Goal: Task Accomplishment & Management: Use online tool/utility

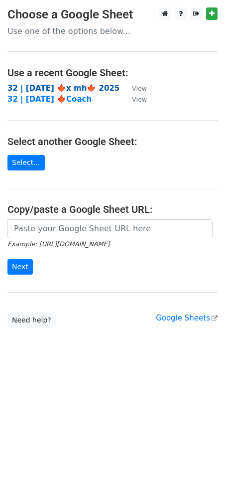
click at [58, 86] on strong "32 | [DATE] 🍁x mh🍁 2025" at bounding box center [63, 88] width 112 height 9
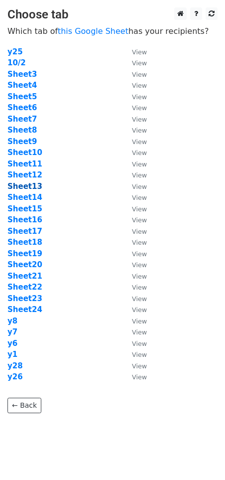
click at [29, 187] on strong "Sheet13" at bounding box center [24, 186] width 35 height 9
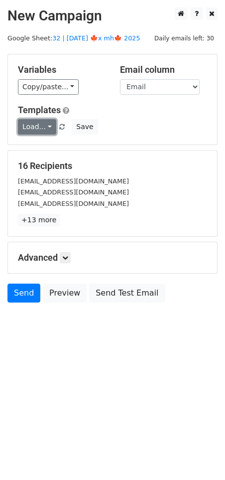
click at [43, 125] on link "Load..." at bounding box center [37, 126] width 38 height 15
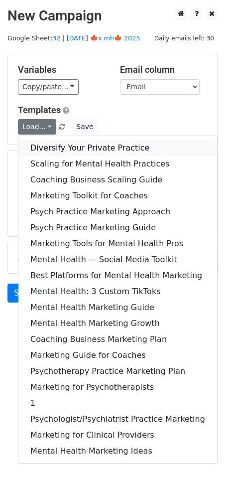
click at [53, 146] on link "Diversify Your Private Practice" at bounding box center [117, 148] width 199 height 16
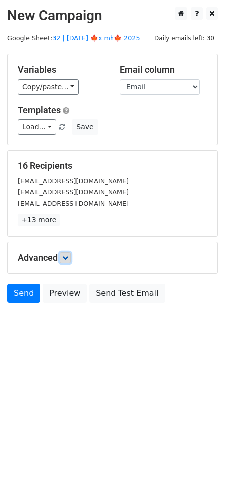
click at [71, 259] on link at bounding box center [65, 257] width 11 height 11
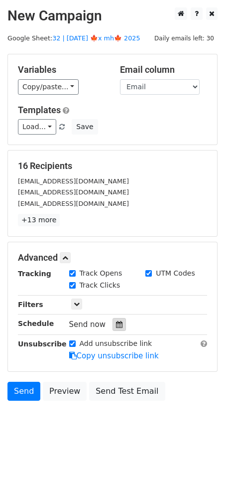
click at [116, 321] on icon at bounding box center [119, 324] width 6 height 7
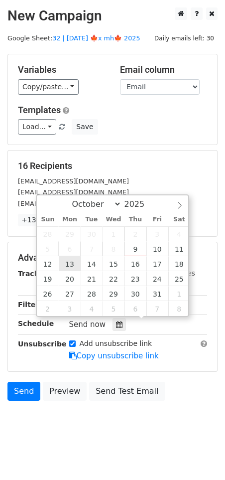
type input "2025-10-13 12:00"
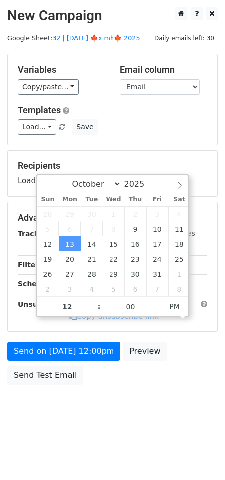
click at [66, 338] on form "Variables Copy/paste... {{Email}} Email column Email Templates Load... Diversif…" at bounding box center [112, 222] width 210 height 336
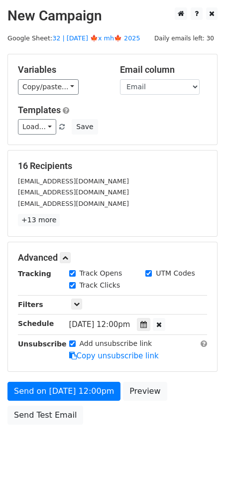
click at [62, 352] on div "Add unsubscribe link Copy unsubscribe link" at bounding box center [138, 349] width 153 height 23
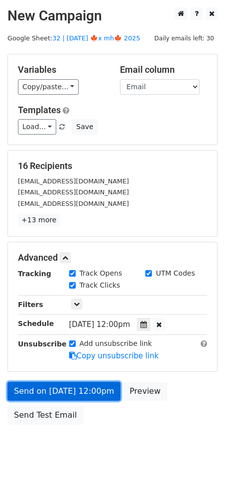
click at [51, 393] on link "Send on Oct 13 at 12:00pm" at bounding box center [63, 391] width 113 height 19
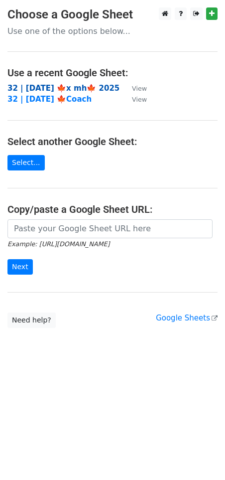
click at [43, 84] on strong "32 | [DATE] 🍁x mh🍁 2025" at bounding box center [63, 88] width 112 height 9
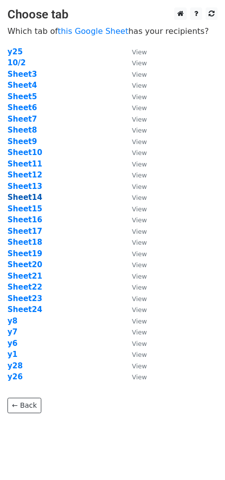
click at [29, 196] on strong "Sheet14" at bounding box center [24, 197] width 35 height 9
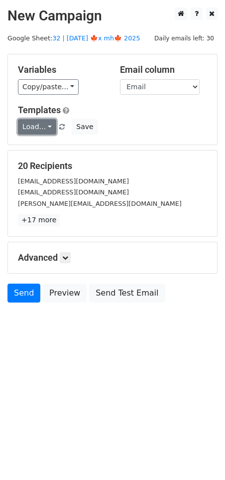
click at [29, 125] on link "Load..." at bounding box center [37, 126] width 38 height 15
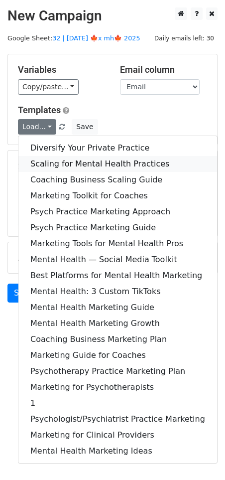
click at [64, 157] on link "Scaling for Mental Health Practices" at bounding box center [117, 164] width 199 height 16
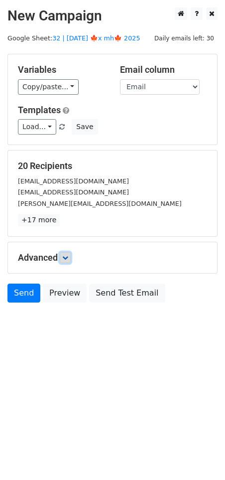
click at [63, 253] on link at bounding box center [65, 257] width 11 height 11
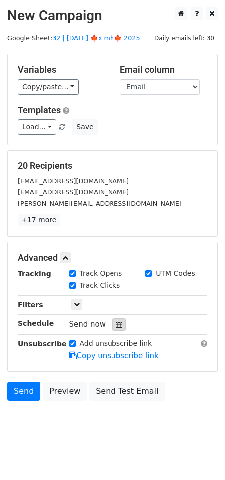
click at [116, 323] on icon at bounding box center [119, 324] width 6 height 7
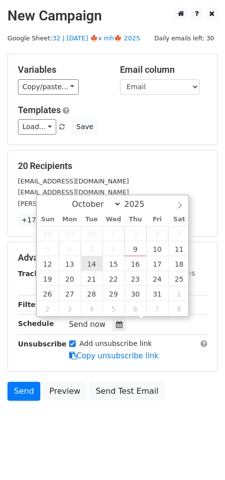
type input "2025-10-14 12:00"
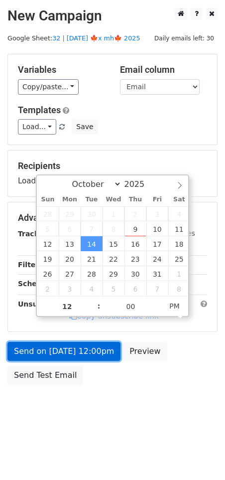
click at [78, 344] on link "Send on Oct 14 at 12:00pm" at bounding box center [63, 351] width 113 height 19
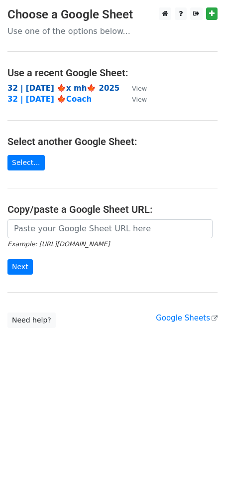
click at [71, 88] on strong "32 | [DATE] 🍁x mh🍁 2025" at bounding box center [63, 88] width 112 height 9
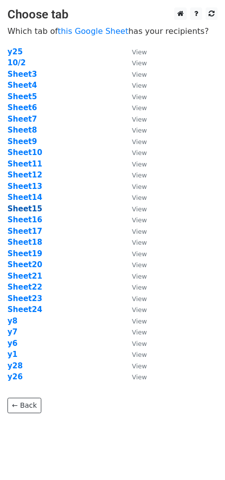
click at [26, 206] on strong "Sheet15" at bounding box center [24, 208] width 35 height 9
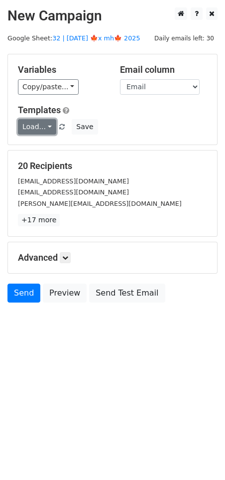
click at [28, 133] on link "Load..." at bounding box center [37, 126] width 38 height 15
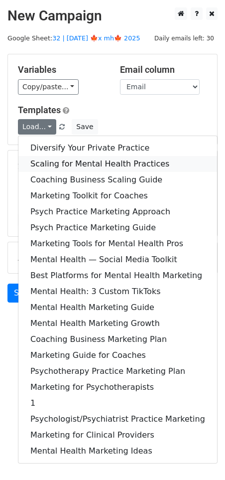
click at [69, 160] on link "Scaling for Mental Health Practices" at bounding box center [117, 164] width 199 height 16
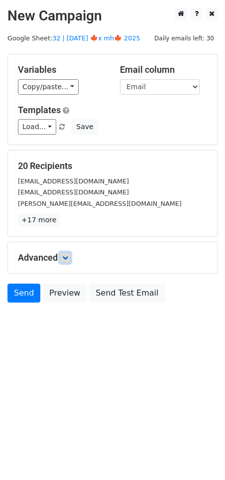
click at [64, 256] on icon at bounding box center [65, 258] width 6 height 6
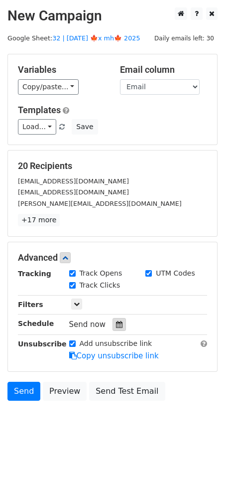
click at [119, 325] on div at bounding box center [119, 324] width 13 height 13
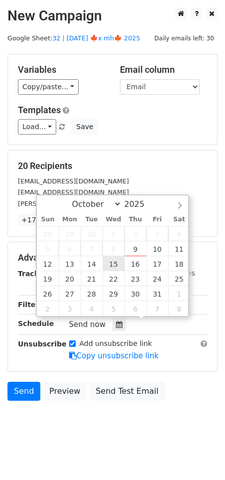
type input "2025-10-15 12:00"
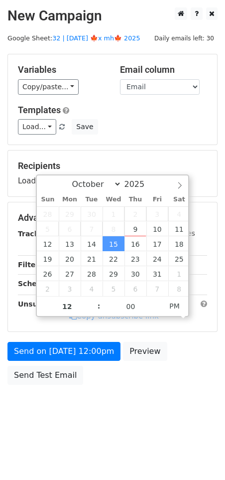
click at [94, 337] on form "Variables Copy/paste... {{Email}} Email column Email Templates Load... Diversif…" at bounding box center [112, 222] width 210 height 336
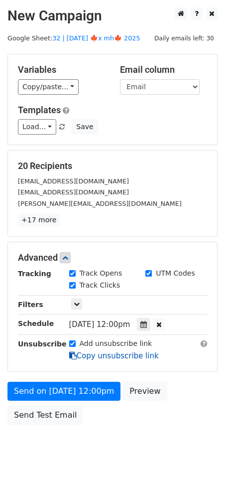
click at [86, 353] on link "Copy unsubscribe link" at bounding box center [114, 355] width 90 height 9
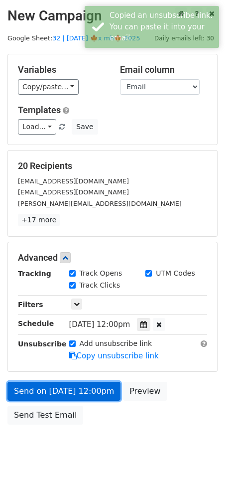
click at [86, 387] on link "Send on Oct 15 at 12:00pm" at bounding box center [63, 391] width 113 height 19
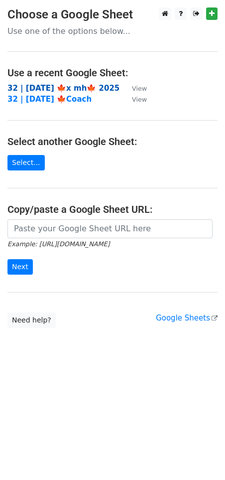
click at [40, 85] on strong "32 | [DATE] 🍁x mh🍁 2025" at bounding box center [63, 88] width 112 height 9
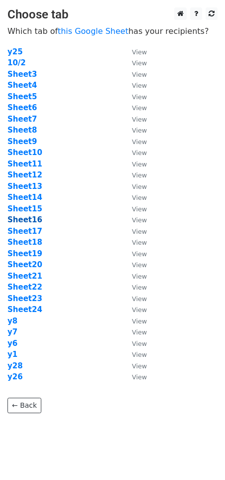
click at [34, 220] on strong "Sheet16" at bounding box center [24, 219] width 35 height 9
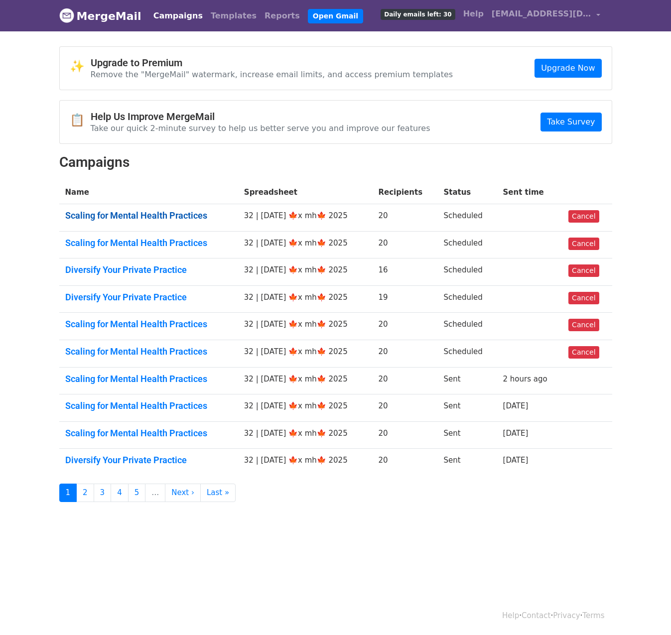
click at [178, 212] on link "Scaling for Mental Health Practices" at bounding box center [148, 215] width 167 height 11
